Goal: Transaction & Acquisition: Purchase product/service

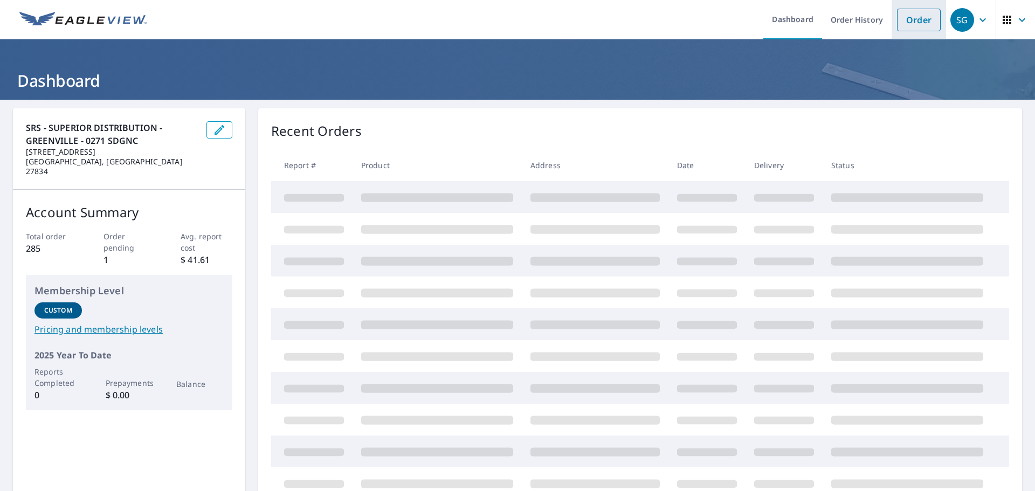
click at [913, 16] on link "Order" at bounding box center [919, 20] width 44 height 23
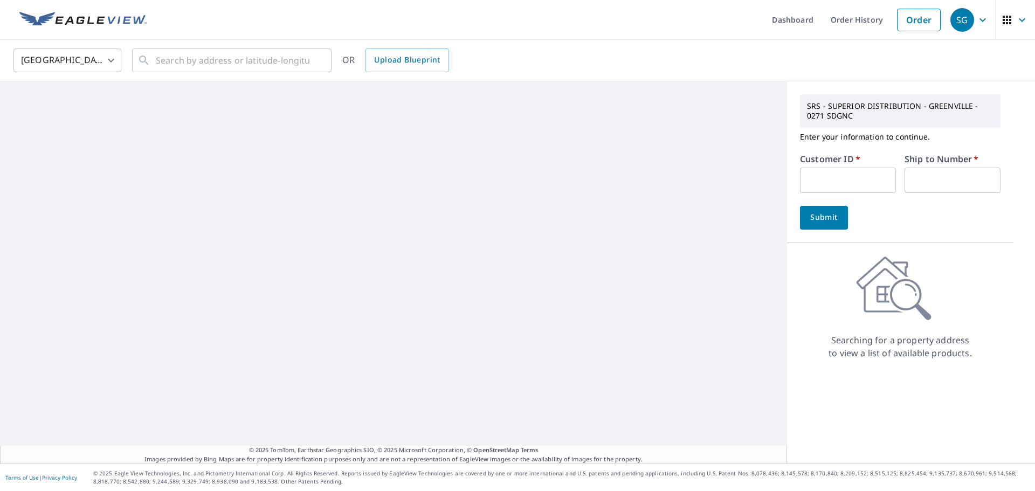
click at [814, 182] on input "text" at bounding box center [848, 180] width 96 height 25
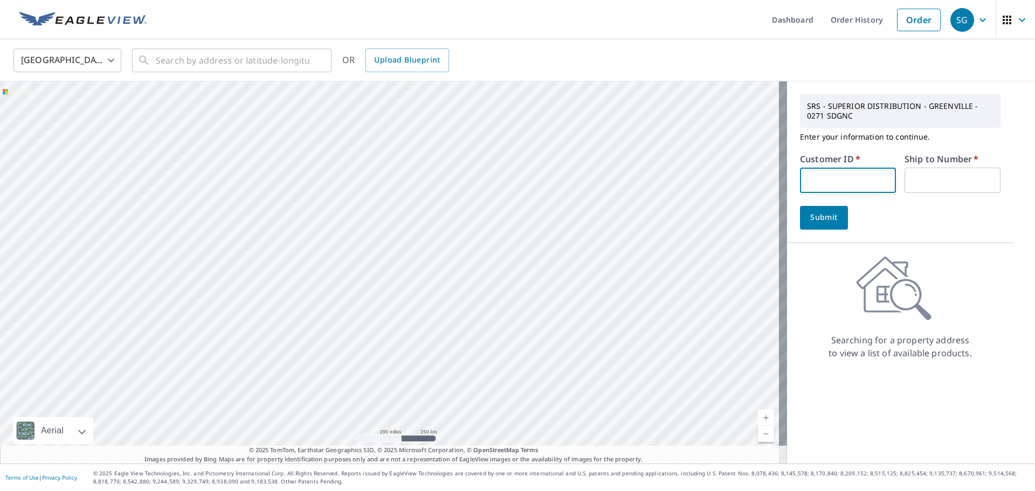
paste input "S067972"
type input "S067972"
type input "1"
click at [822, 218] on span "Submit" at bounding box center [824, 217] width 31 height 13
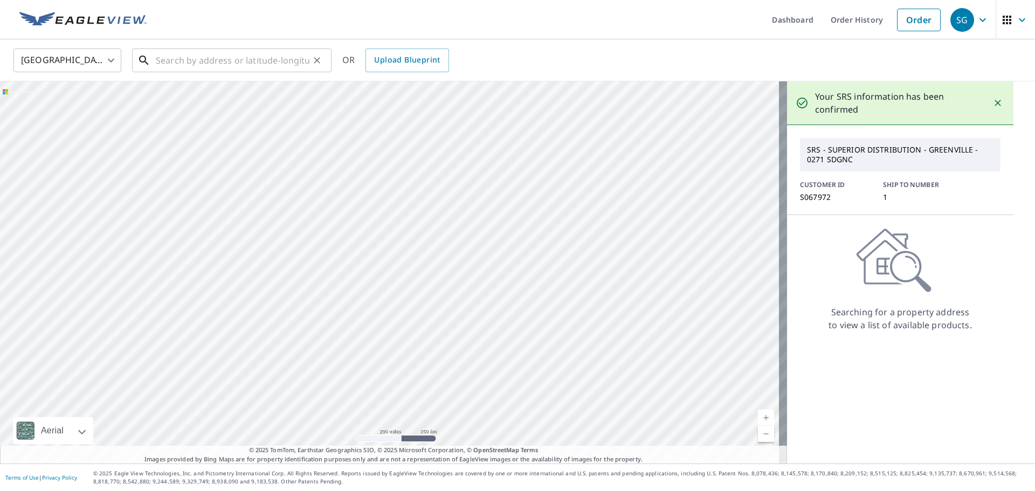
click at [219, 67] on input "text" at bounding box center [233, 60] width 154 height 30
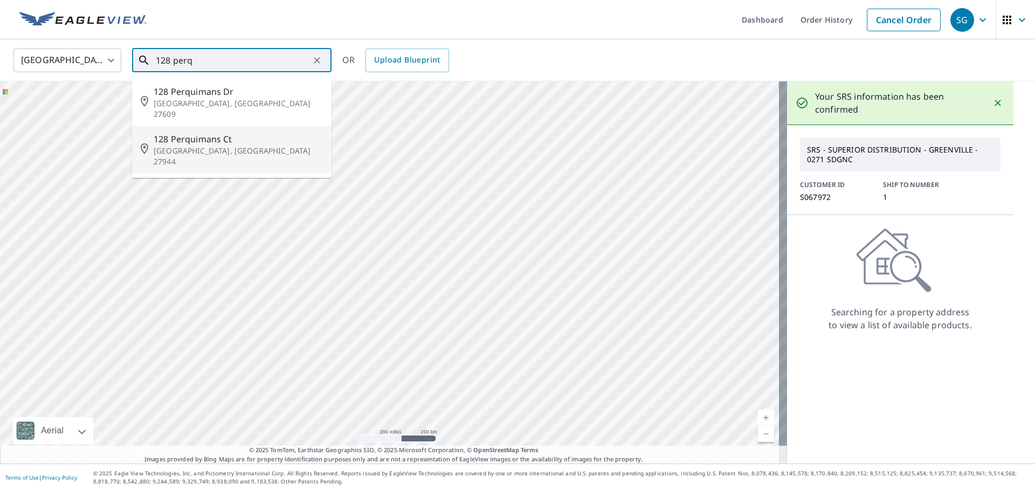
click at [184, 133] on span "128 Perquimans Ct" at bounding box center [238, 139] width 169 height 13
type input "[STREET_ADDRESS]"
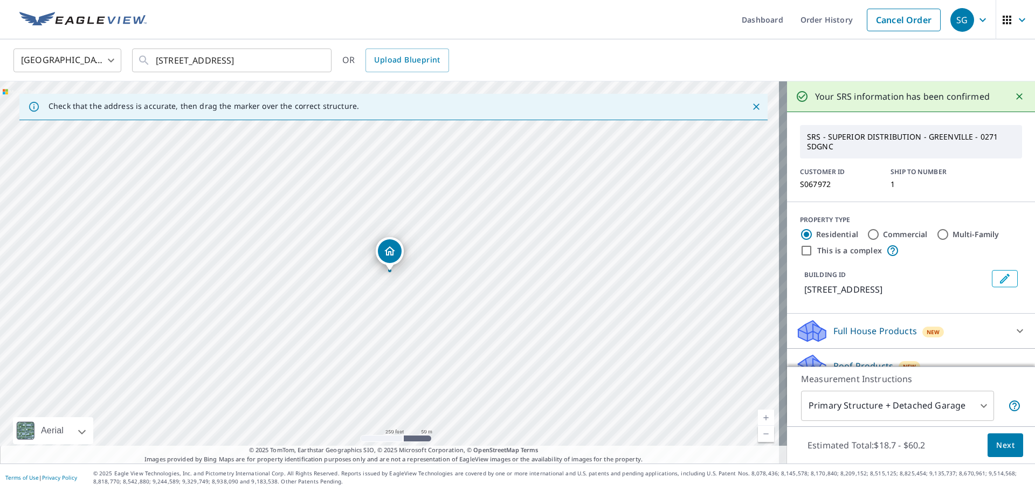
click at [997, 445] on span "Next" at bounding box center [1006, 445] width 18 height 13
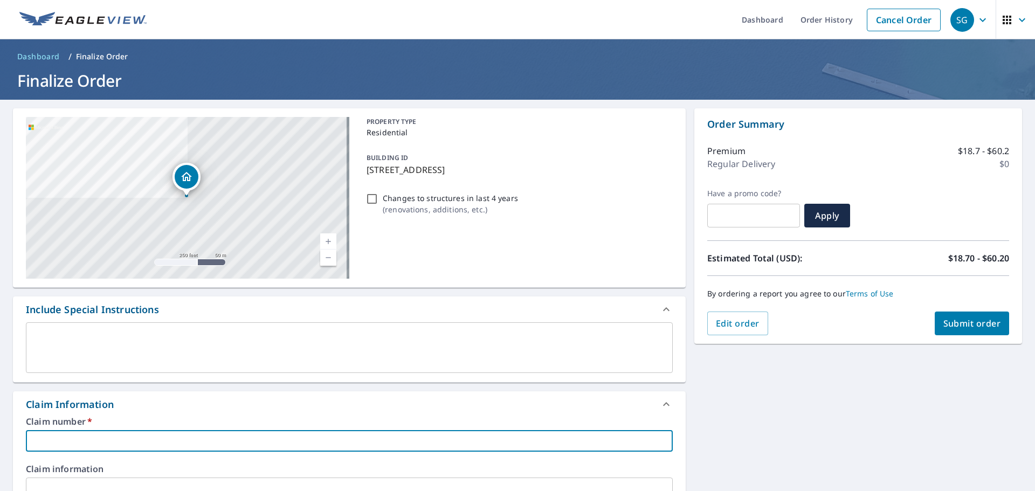
click at [88, 445] on input "text" at bounding box center [349, 441] width 647 height 22
paste input "S067972"
type input "S067972"
checkbox input "true"
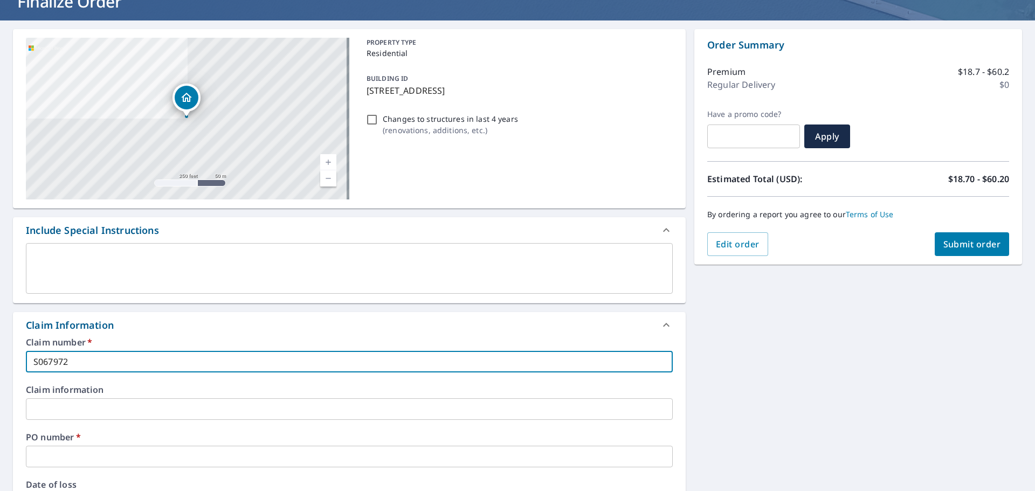
scroll to position [108, 0]
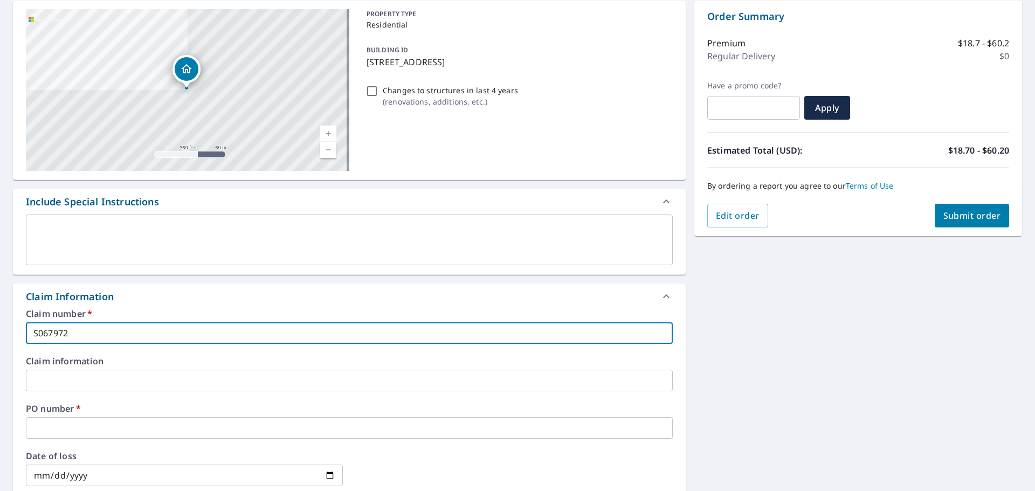
type input "S067972"
click at [84, 435] on input "text" at bounding box center [349, 428] width 647 height 22
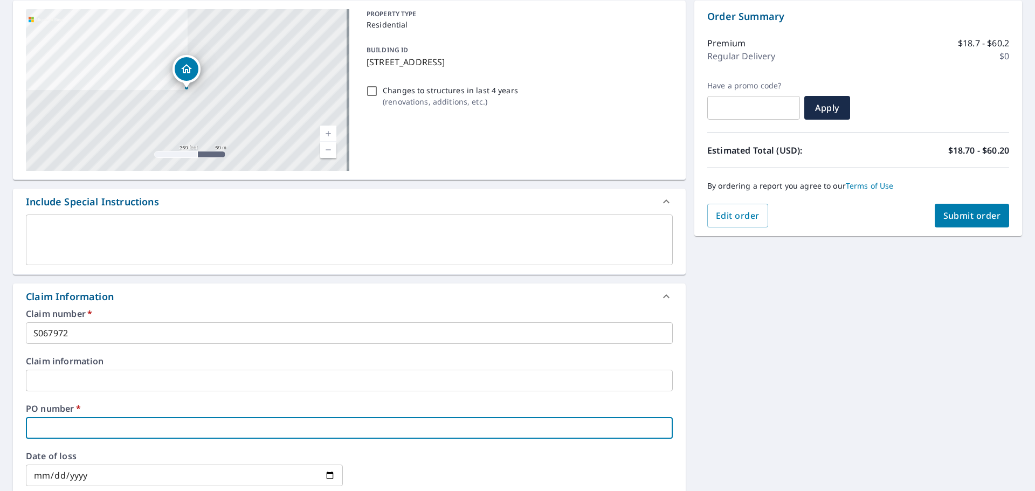
type input "1"
checkbox input "true"
type input "12"
checkbox input "true"
type input "128"
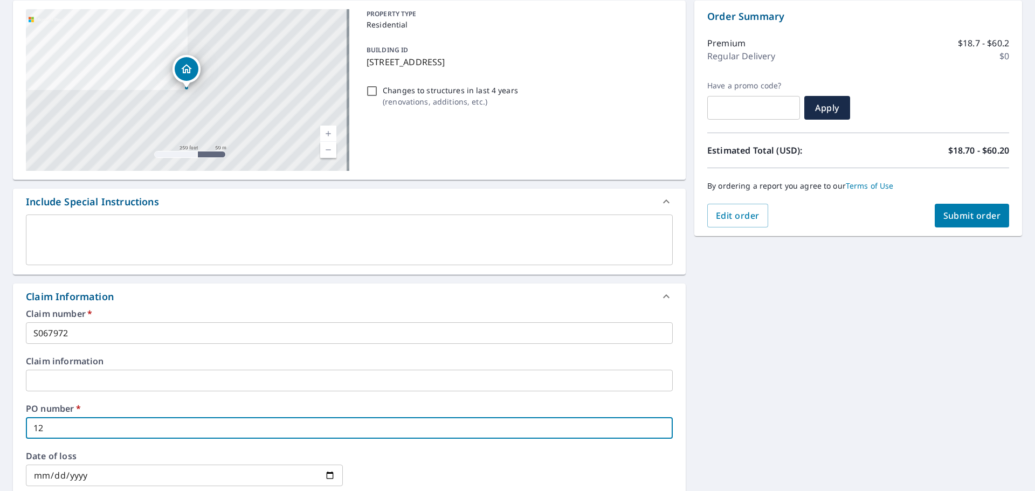
checkbox input "true"
type input "128"
checkbox input "true"
type input "128 p"
checkbox input "true"
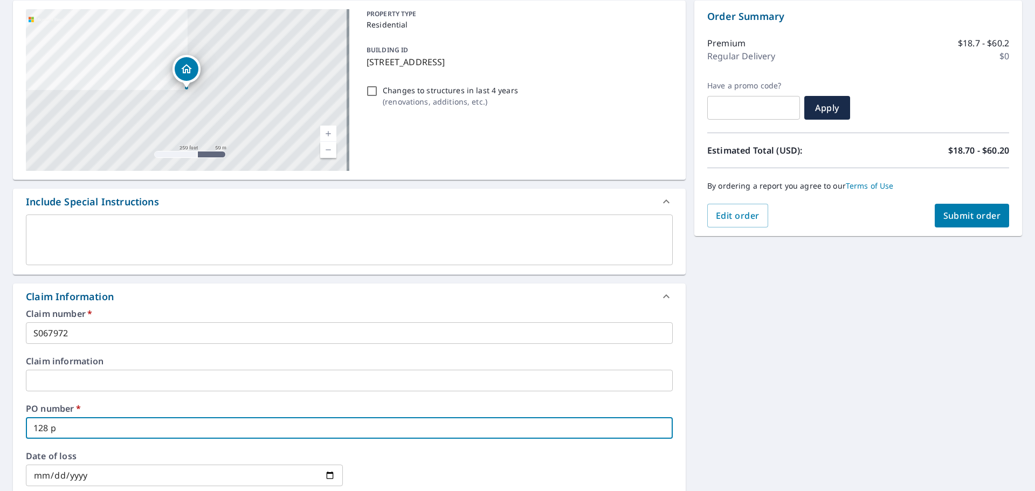
type input "128 pe"
checkbox input "true"
type input "128 per"
checkbox input "true"
type input "128 perq"
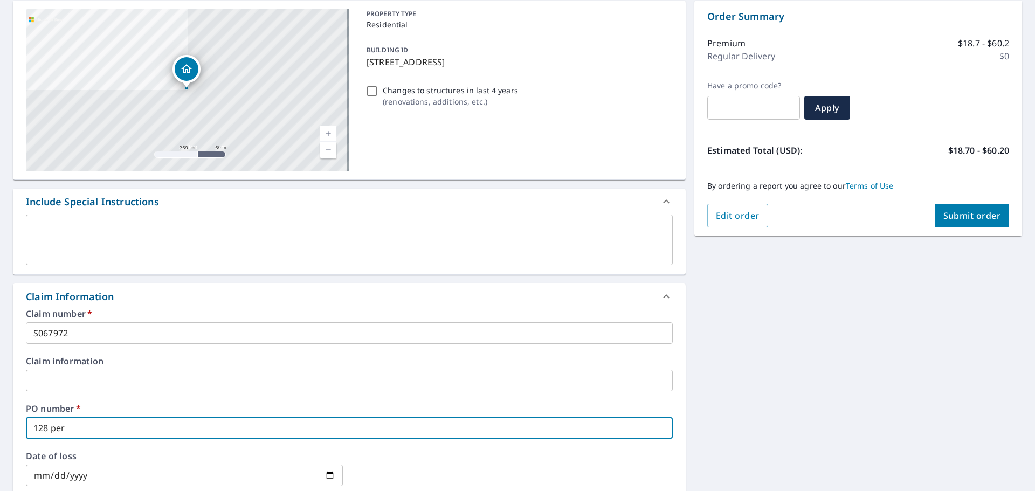
checkbox input "true"
type input "128 perqu"
checkbox input "true"
type input "128 perqui"
checkbox input "true"
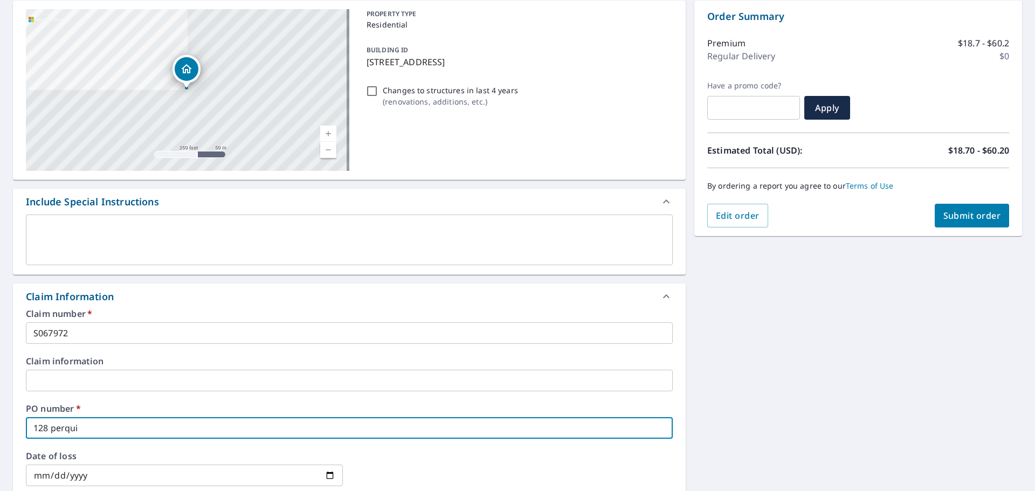
type input "128 perquim"
checkbox input "true"
type input "128 perquima"
checkbox input "true"
type input "128 perquiman"
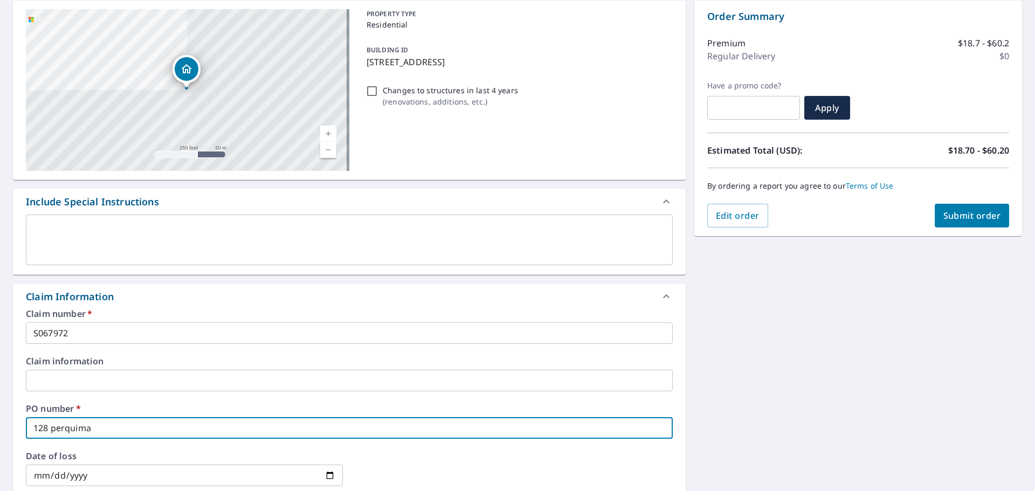
checkbox input "true"
type input "128 perquimans"
checkbox input "true"
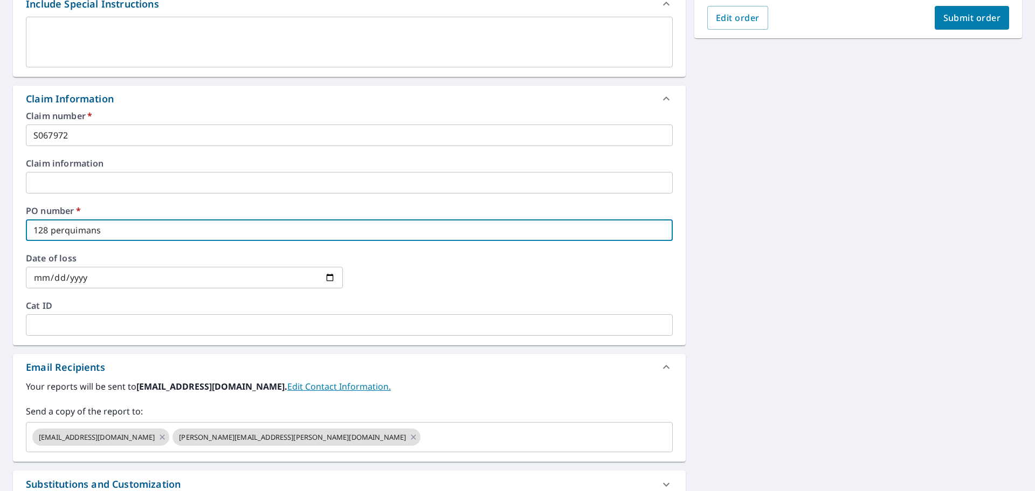
scroll to position [324, 0]
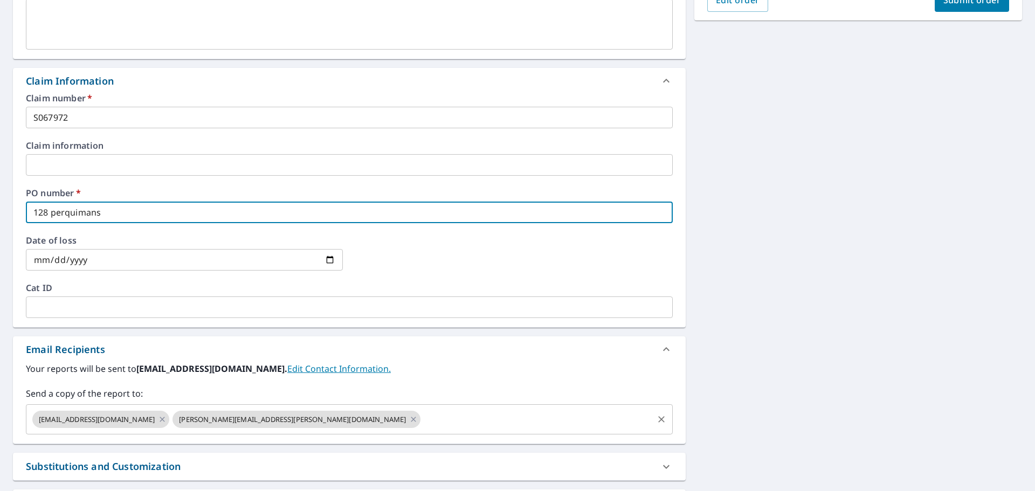
type input "128 perquimans"
click at [422, 415] on input "text" at bounding box center [537, 419] width 230 height 20
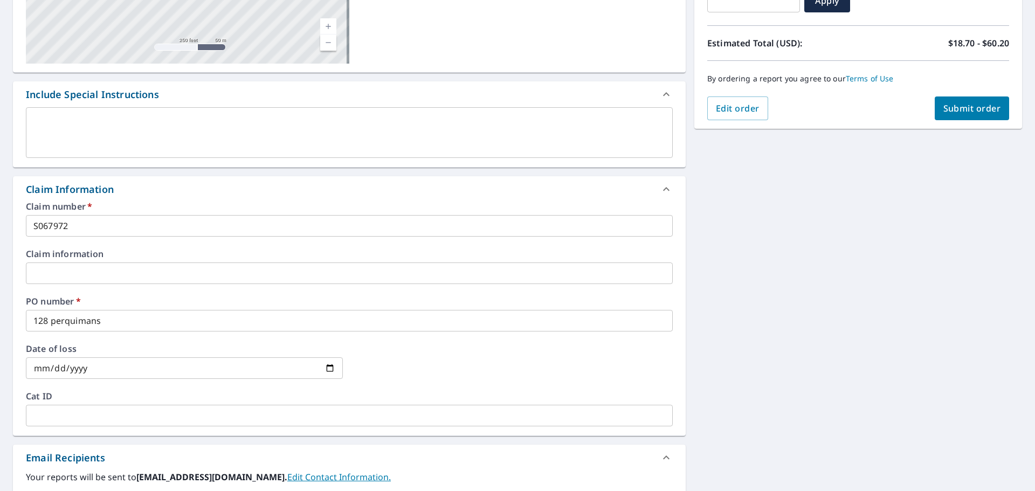
scroll to position [108, 0]
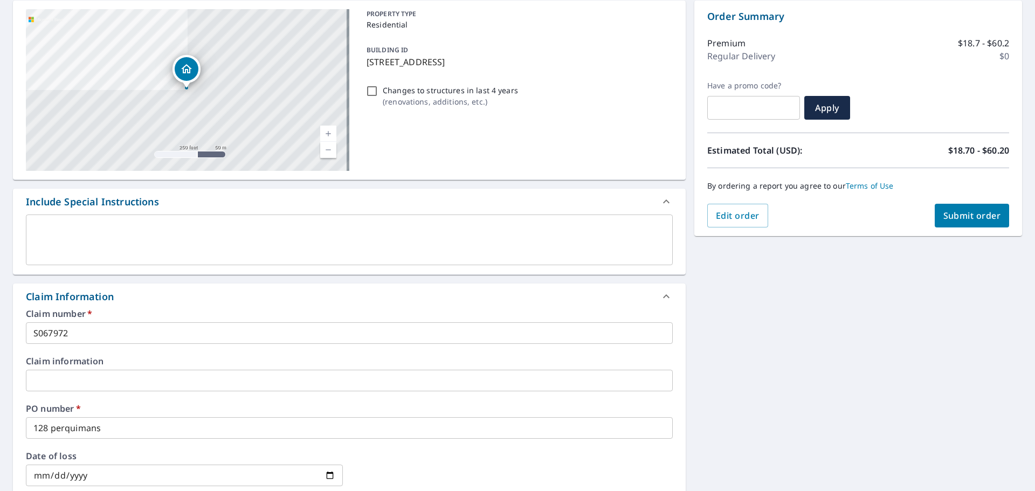
type input "[PERSON_NAME][EMAIL_ADDRESS][PERSON_NAME][DOMAIN_NAME]"
click at [984, 207] on button "Submit order" at bounding box center [972, 216] width 75 height 24
checkbox input "true"
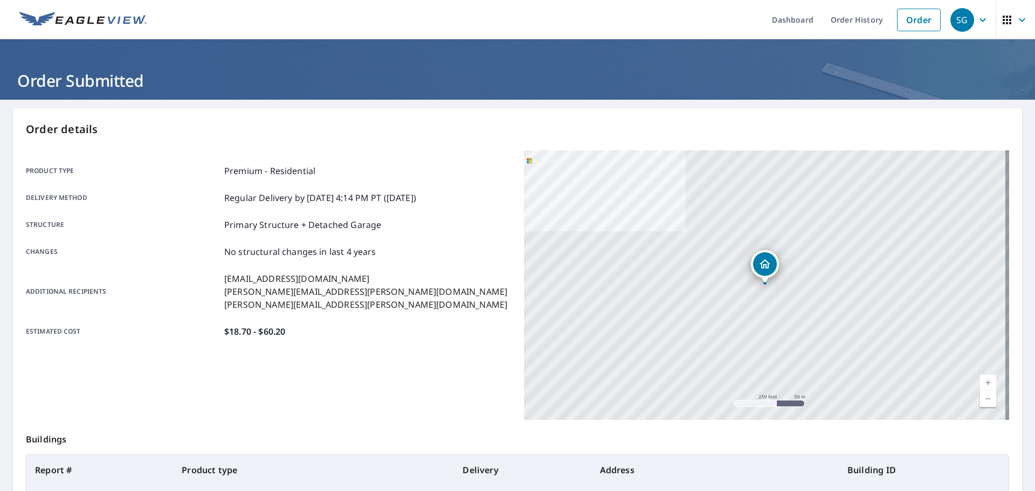
scroll to position [143, 0]
